Goal: Transaction & Acquisition: Download file/media

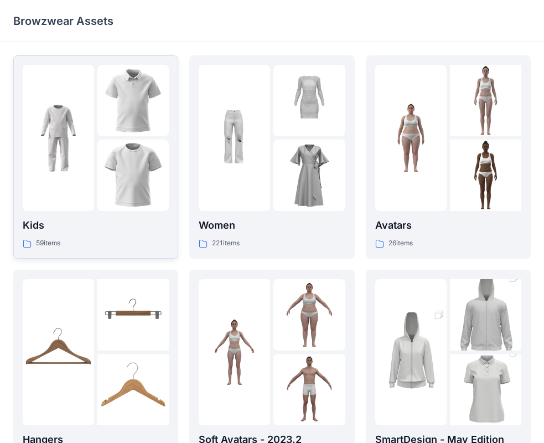
click at [132, 164] on img at bounding box center [132, 174] width 71 height 71
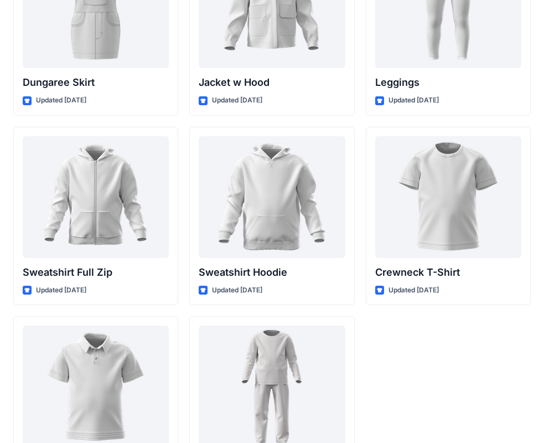
scroll to position [3357, 0]
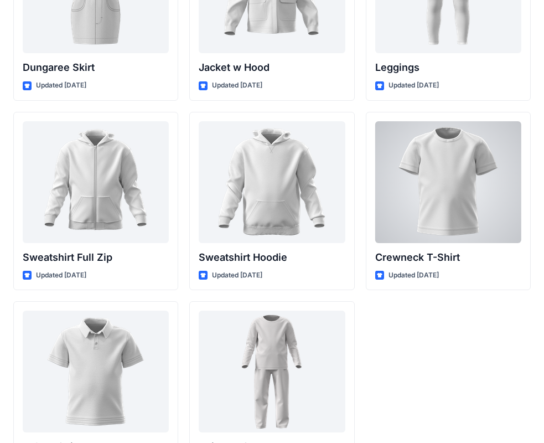
click at [426, 206] on div at bounding box center [448, 182] width 146 height 122
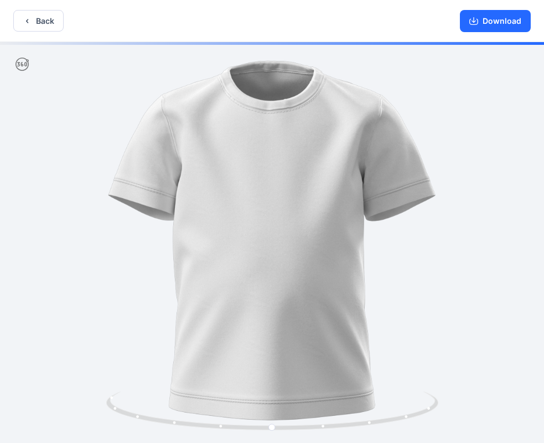
click at [230, 190] on div at bounding box center [272, 243] width 544 height 403
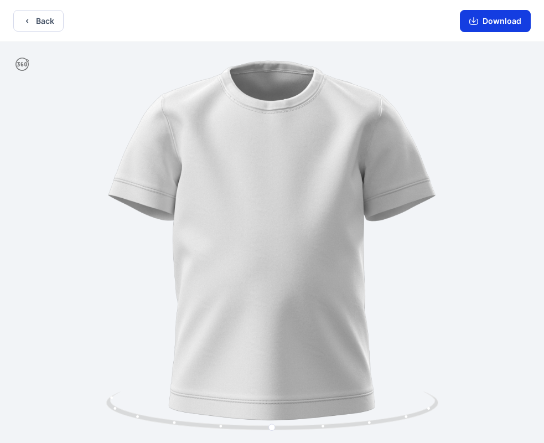
drag, startPoint x: 488, startPoint y: 14, endPoint x: 493, endPoint y: 20, distance: 7.4
click at [492, 18] on button "Download" at bounding box center [495, 21] width 71 height 22
click at [494, 20] on button "Download" at bounding box center [495, 21] width 71 height 22
click at [489, 23] on button "Download" at bounding box center [495, 21] width 71 height 22
click at [478, 23] on icon "button" at bounding box center [473, 21] width 9 height 9
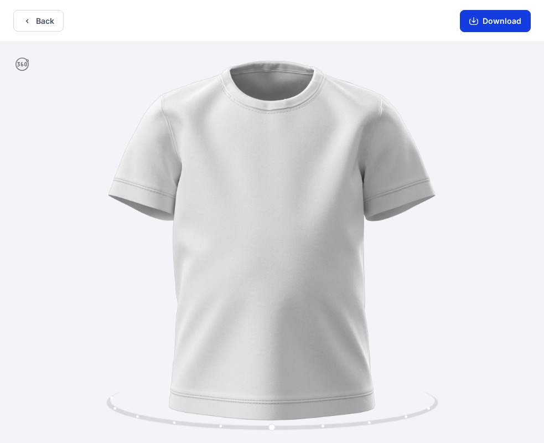
click at [503, 18] on button "Download" at bounding box center [495, 21] width 71 height 22
